Goal: Task Accomplishment & Management: Complete application form

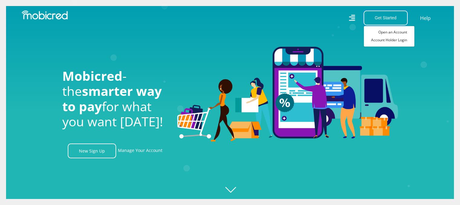
scroll to position [0, 1378]
click at [383, 32] on link "Open an Account" at bounding box center [389, 32] width 50 height 8
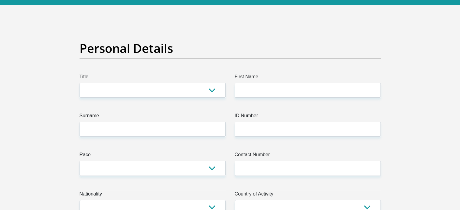
scroll to position [23, 0]
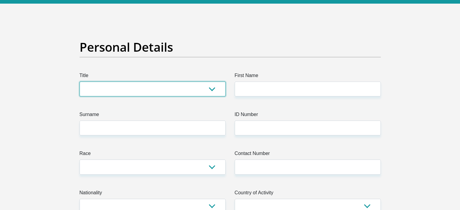
click at [139, 91] on select "Mr Ms Mrs Dr [PERSON_NAME]" at bounding box center [152, 89] width 146 height 15
select select "Ms"
click at [79, 82] on select "Mr Ms Mrs Dr [PERSON_NAME]" at bounding box center [152, 89] width 146 height 15
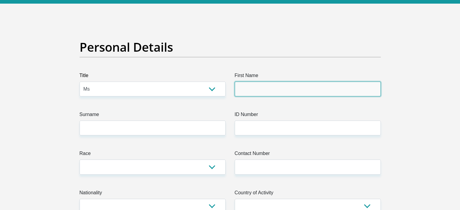
click at [250, 95] on input "First Name" at bounding box center [308, 89] width 146 height 15
type input "Siphesihle"
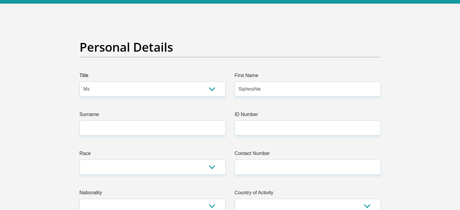
type input "Ngobeni"
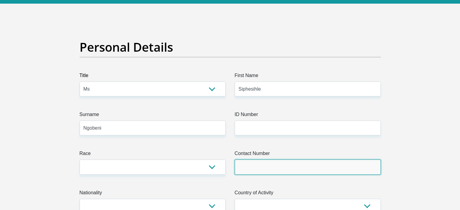
type input "0761606085"
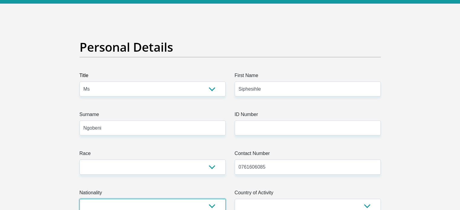
select select "ZAF"
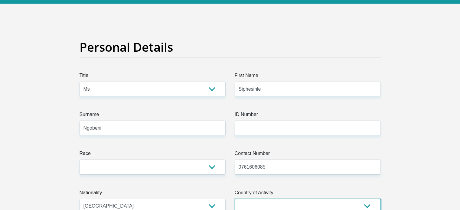
select select "ZAF"
type input "35 china cresent cosmo city"
type input "[GEOGRAPHIC_DATA]"
type input "2001"
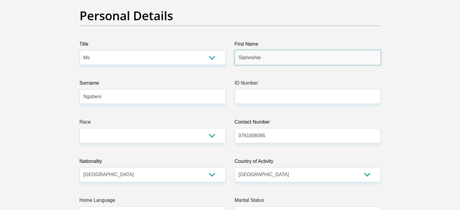
scroll to position [55, 0]
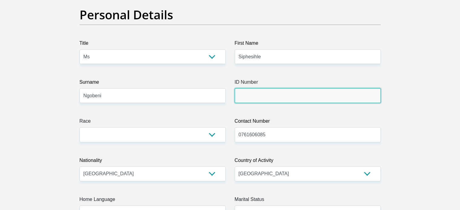
click at [258, 102] on input "ID Number" at bounding box center [308, 95] width 146 height 15
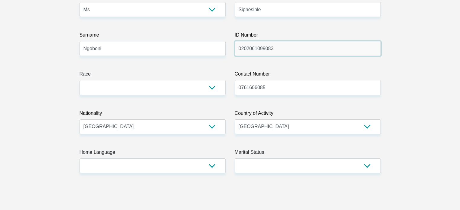
scroll to position [129, 0]
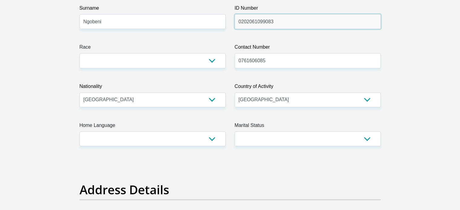
type input "0202061099083"
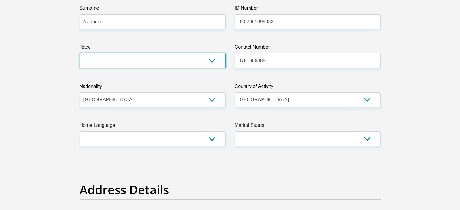
click at [222, 58] on select "Black Coloured Indian White Other" at bounding box center [152, 60] width 146 height 15
select select "1"
click at [79, 53] on select "Black Coloured Indian White Other" at bounding box center [152, 60] width 146 height 15
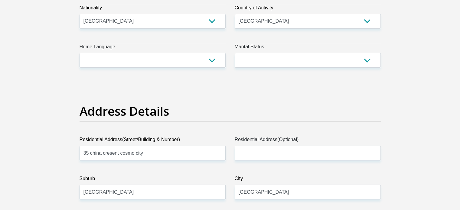
scroll to position [225, 0]
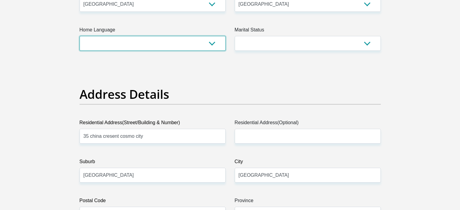
click at [203, 46] on select "Afrikaans English Sepedi South Ndebele Southern Sotho Swati Tsonga Tswana Venda…" at bounding box center [152, 43] width 146 height 15
select select "ssw"
click at [79, 36] on select "Afrikaans English Sepedi South Ndebele Southern Sotho Swati Tsonga Tswana Venda…" at bounding box center [152, 43] width 146 height 15
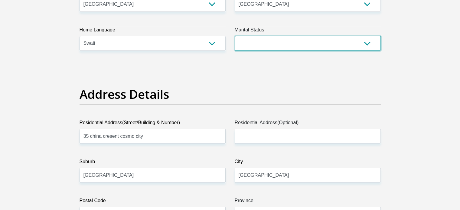
click at [261, 44] on select "Married ANC Single Divorced Widowed Married COP or Customary Law" at bounding box center [308, 43] width 146 height 15
select select "2"
click at [235, 36] on select "Married ANC Single Divorced Widowed Married COP or Customary Law" at bounding box center [308, 43] width 146 height 15
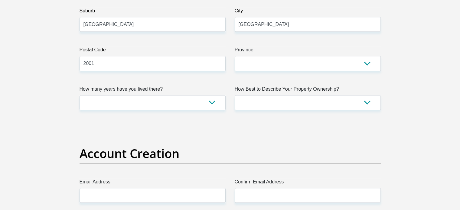
scroll to position [379, 0]
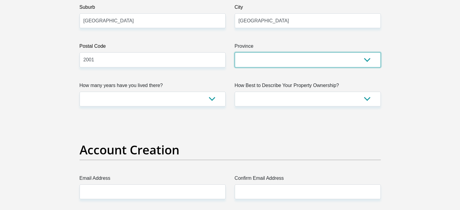
click at [260, 64] on select "Eastern Cape Free State [GEOGRAPHIC_DATA] [GEOGRAPHIC_DATA][DATE] [GEOGRAPHIC_D…" at bounding box center [308, 59] width 146 height 15
select select "Gauteng"
click at [235, 52] on select "Eastern Cape Free State [GEOGRAPHIC_DATA] [GEOGRAPHIC_DATA][DATE] [GEOGRAPHIC_D…" at bounding box center [308, 59] width 146 height 15
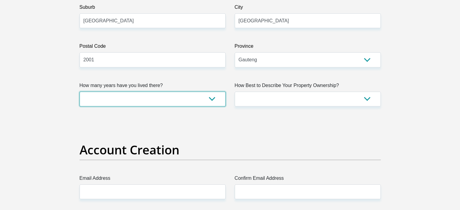
click at [194, 100] on select "less than 1 year 1-3 years 3-5 years 5+ years" at bounding box center [152, 99] width 146 height 15
select select "0"
click at [79, 92] on select "less than 1 year 1-3 years 3-5 years 5+ years" at bounding box center [152, 99] width 146 height 15
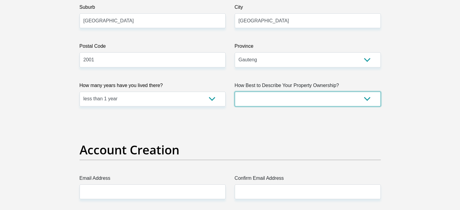
click at [264, 98] on select "Owned Rented Family Owned Company Dwelling" at bounding box center [308, 99] width 146 height 15
select select "Rented"
click at [235, 92] on select "Owned Rented Family Owned Company Dwelling" at bounding box center [308, 99] width 146 height 15
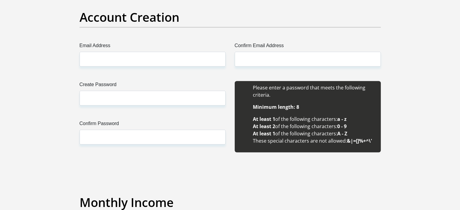
scroll to position [515, 0]
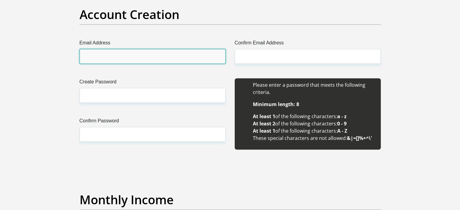
click at [145, 59] on input "Email Address" at bounding box center [152, 56] width 146 height 15
type input "[PERSON_NAME][EMAIL_ADDRESS][DOMAIN_NAME]"
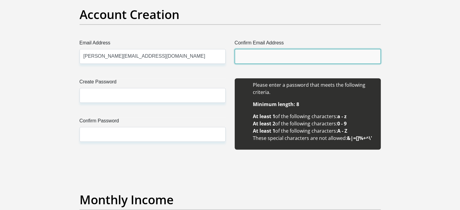
type input "[PERSON_NAME][EMAIL_ADDRESS][DOMAIN_NAME]"
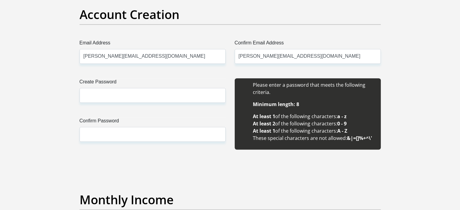
type input "Siphesihle [PERSON_NAME]"
type input "Ngobeni"
type input "0761606085"
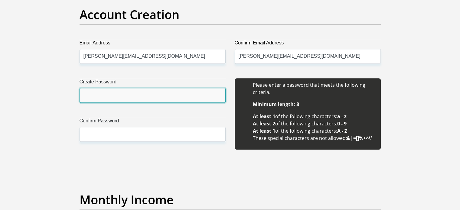
click at [112, 97] on input "Create Password" at bounding box center [152, 95] width 146 height 15
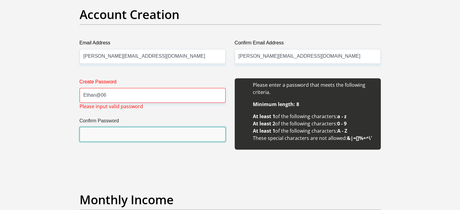
click at [103, 135] on input "Confirm Password" at bounding box center [152, 134] width 146 height 15
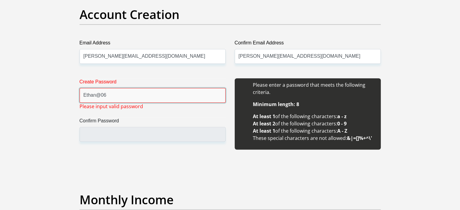
click at [115, 93] on input "Ethan@06" at bounding box center [152, 95] width 146 height 15
type input "E"
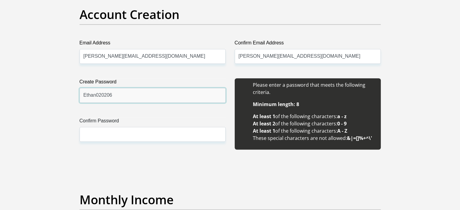
type input "Ethan020206"
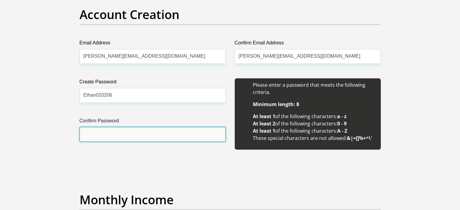
click at [103, 132] on input "Confirm Password" at bounding box center [152, 134] width 146 height 15
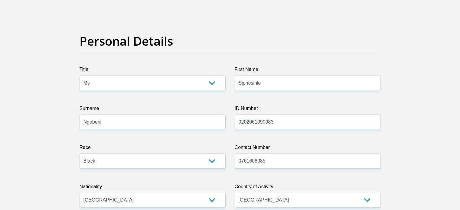
scroll to position [0, 0]
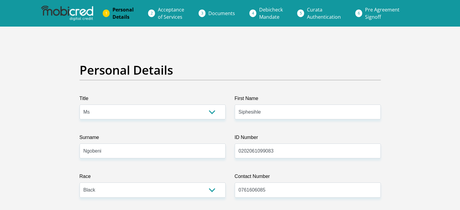
type input "Ethan020206"
